Goal: Communication & Community: Connect with others

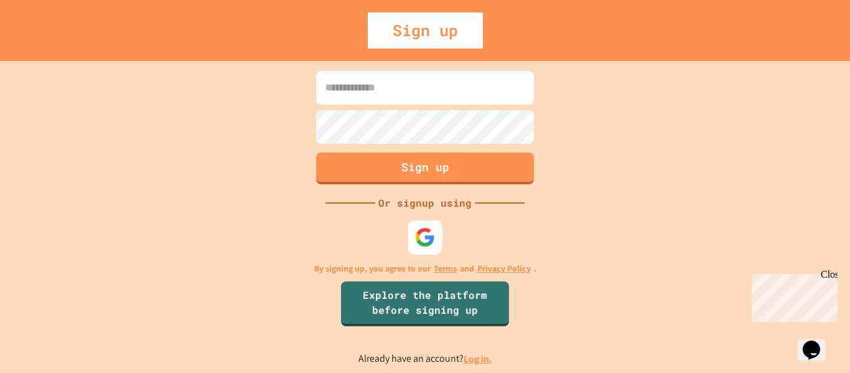
click at [416, 240] on img at bounding box center [425, 236] width 21 height 21
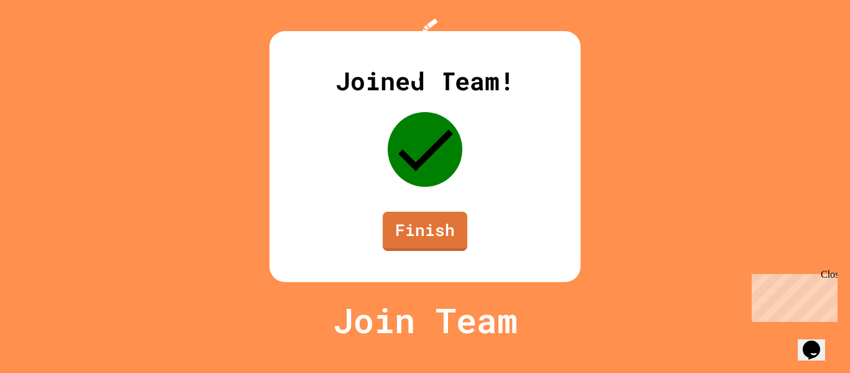
click at [420, 238] on div "Joined Team! Finish" at bounding box center [424, 156] width 311 height 251
click at [442, 250] on link "Finish" at bounding box center [425, 229] width 78 height 41
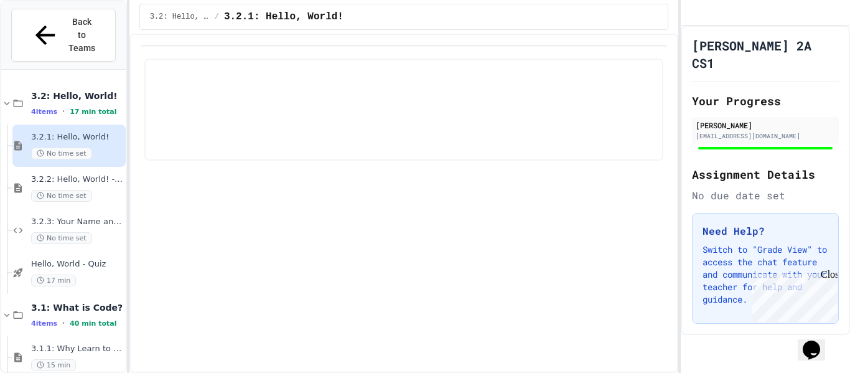
click at [832, 275] on div "Close" at bounding box center [829, 277] width 16 height 16
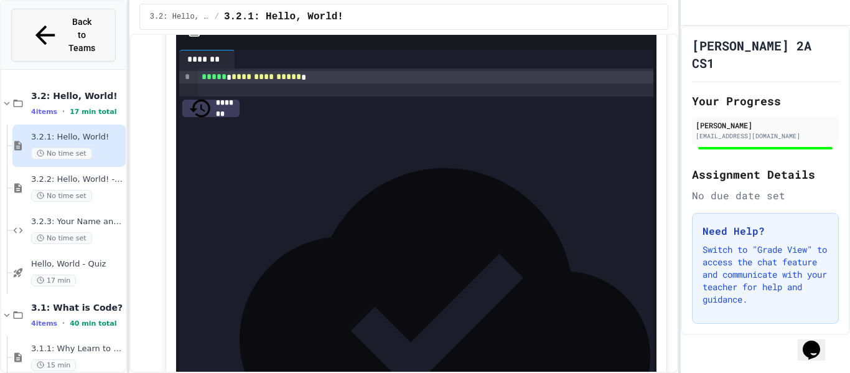
click at [67, 24] on span "Back to Teams" at bounding box center [81, 35] width 29 height 39
